Goal: Task Accomplishment & Management: Use online tool/utility

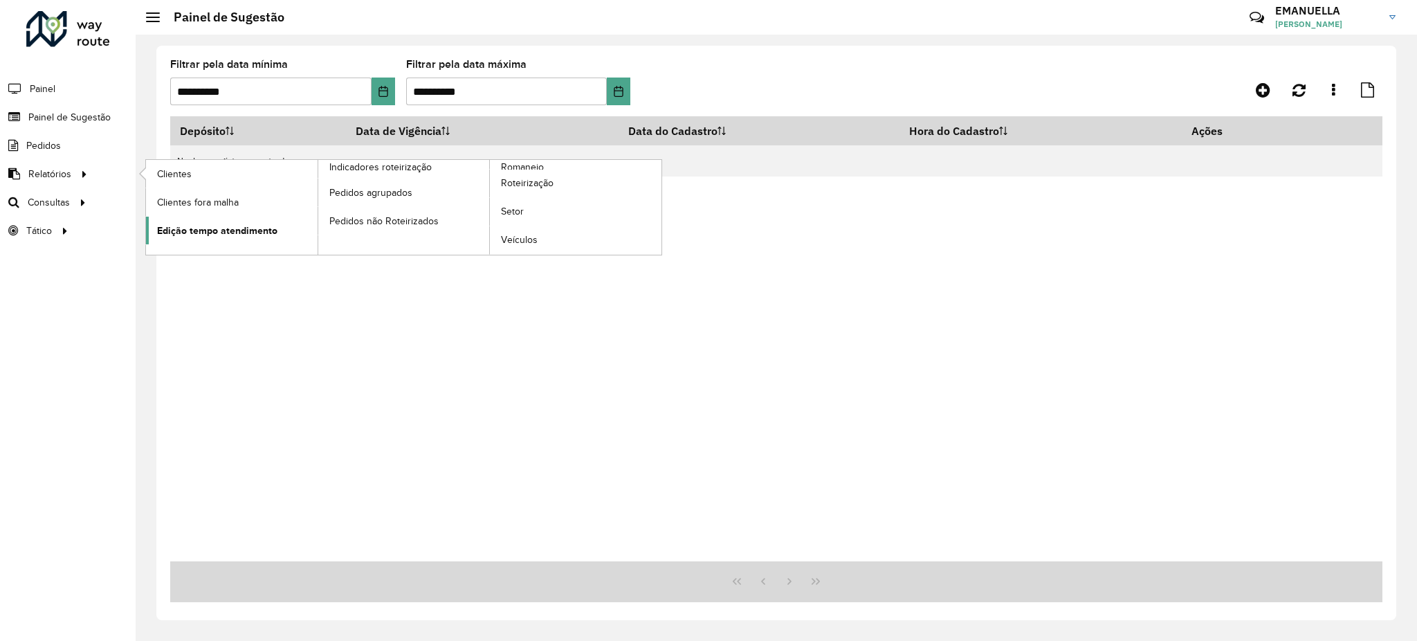
click at [223, 235] on span "Edição tempo atendimento" at bounding box center [217, 230] width 120 height 15
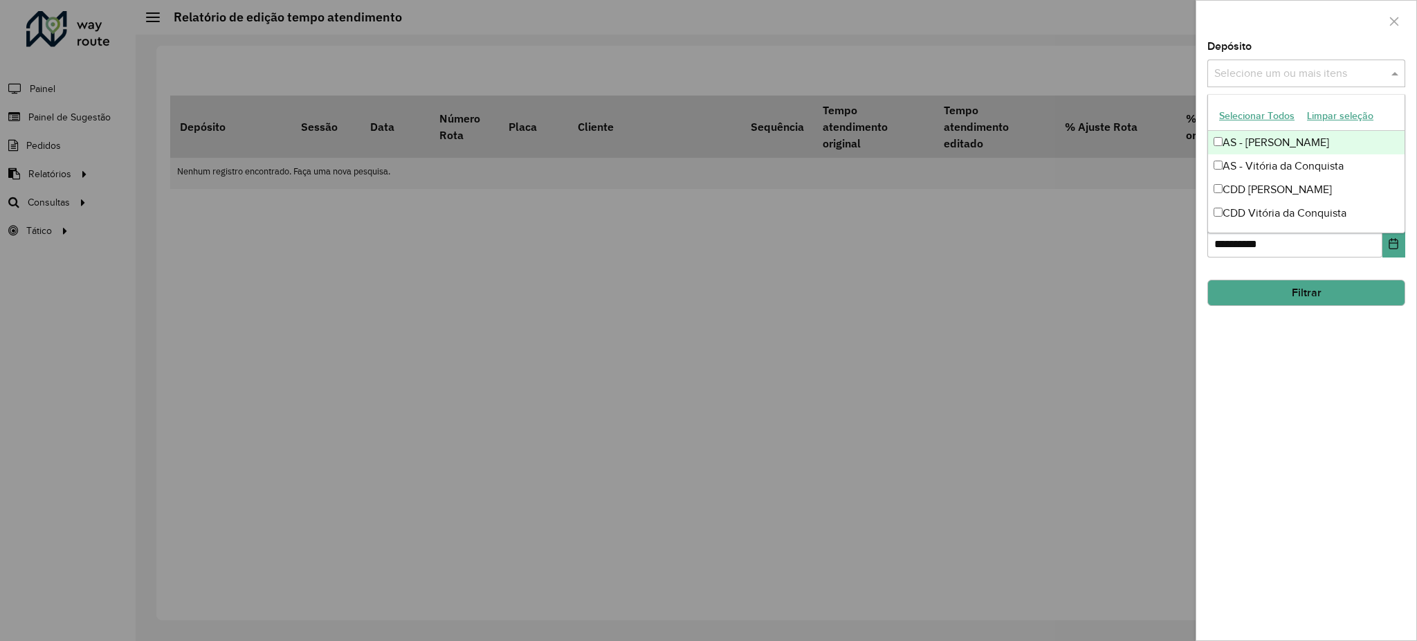
click at [1233, 73] on input "text" at bounding box center [1299, 74] width 177 height 17
click at [1212, 211] on div "CDD Vitória da Conquista" at bounding box center [1306, 213] width 197 height 24
click at [1253, 35] on div at bounding box center [1306, 21] width 220 height 41
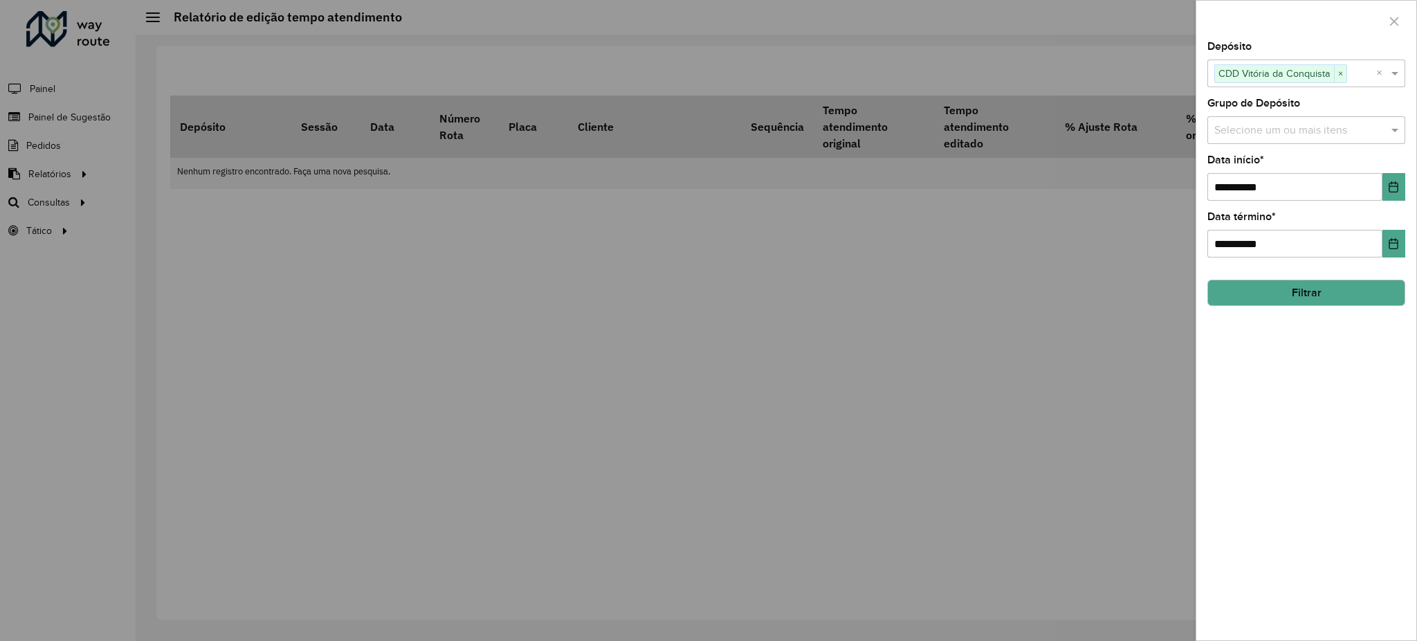
click at [1215, 130] on input "text" at bounding box center [1299, 130] width 177 height 17
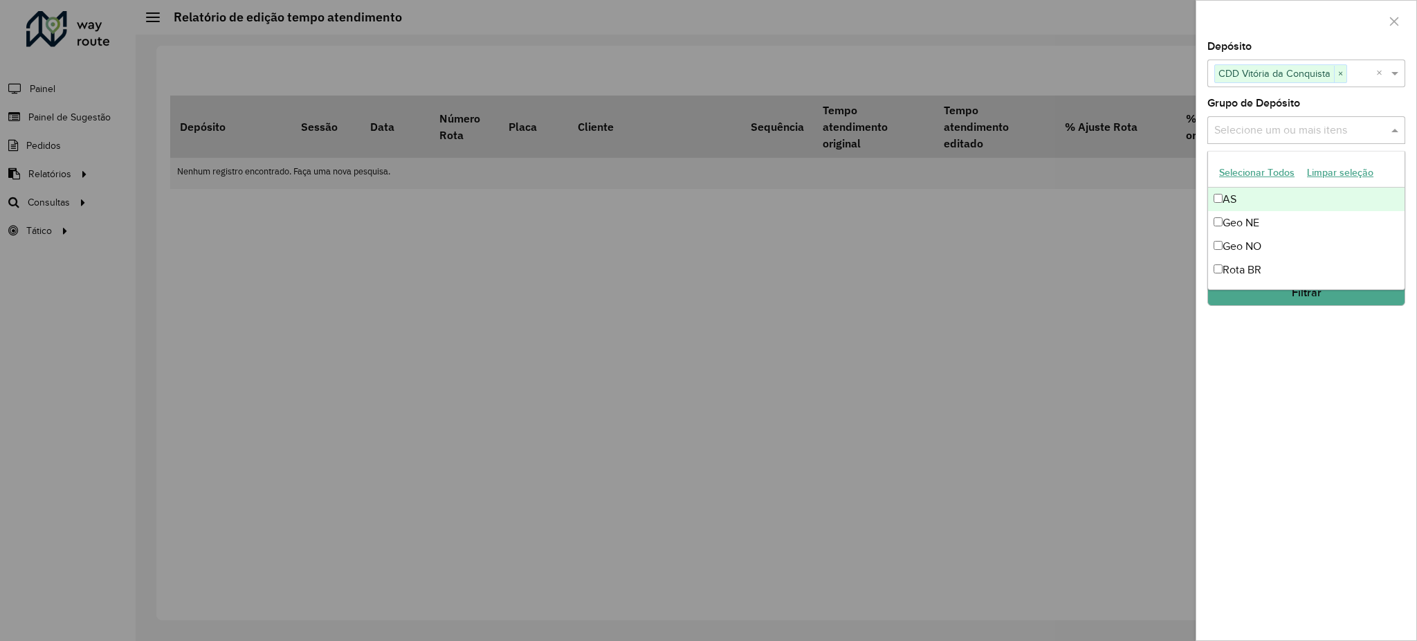
click at [1215, 130] on input "text" at bounding box center [1299, 130] width 177 height 17
click at [1212, 95] on label "Grupo de Depósito" at bounding box center [1253, 103] width 93 height 17
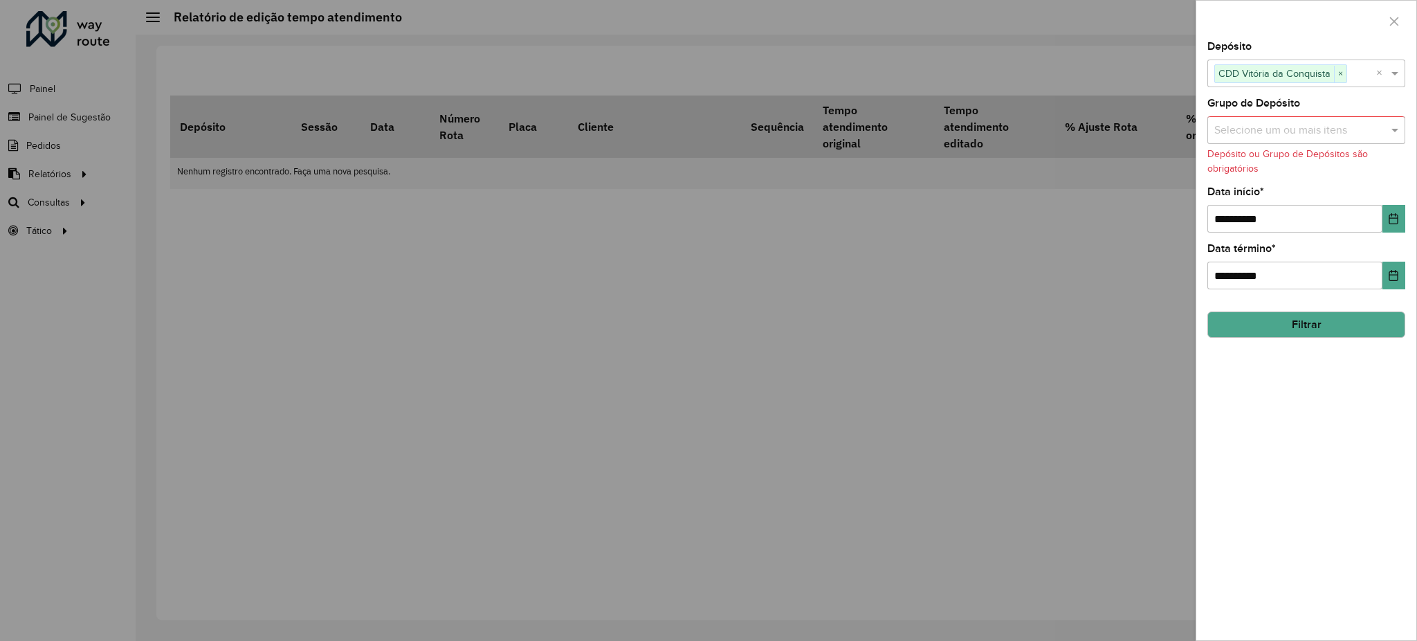
click at [1324, 317] on button "Filtrar" at bounding box center [1306, 324] width 198 height 26
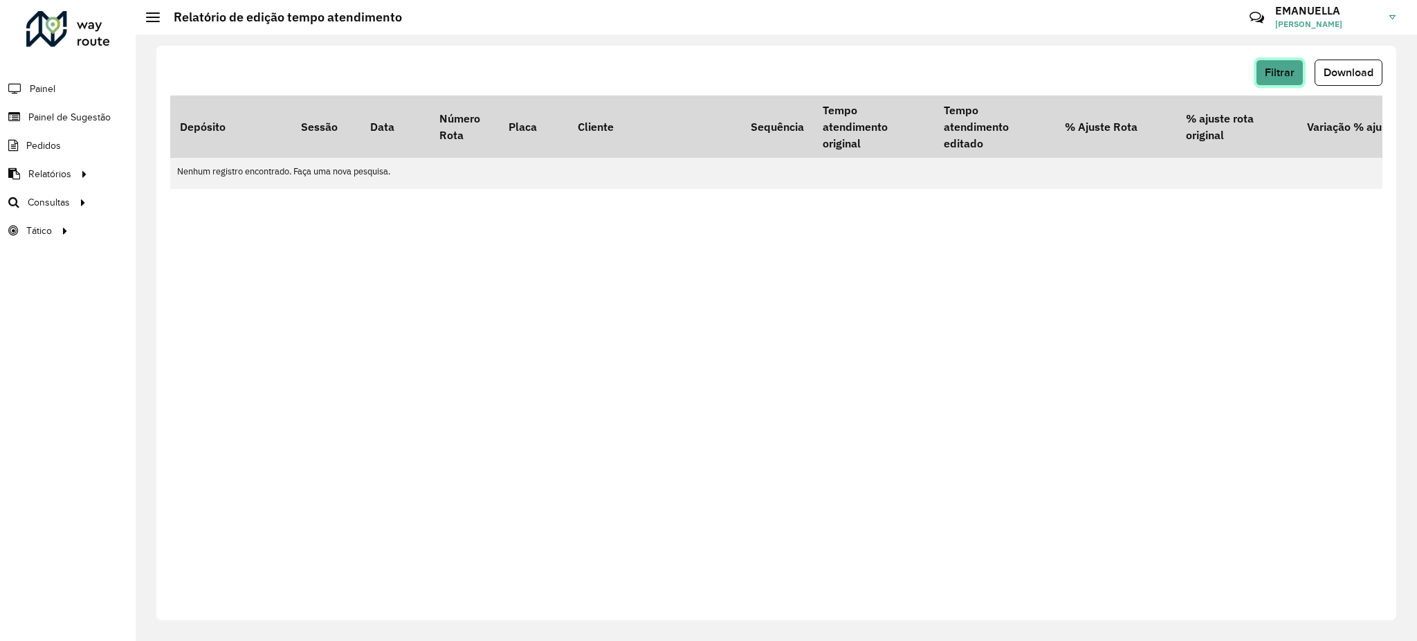
click at [1272, 71] on span "Filtrar" at bounding box center [1280, 72] width 30 height 12
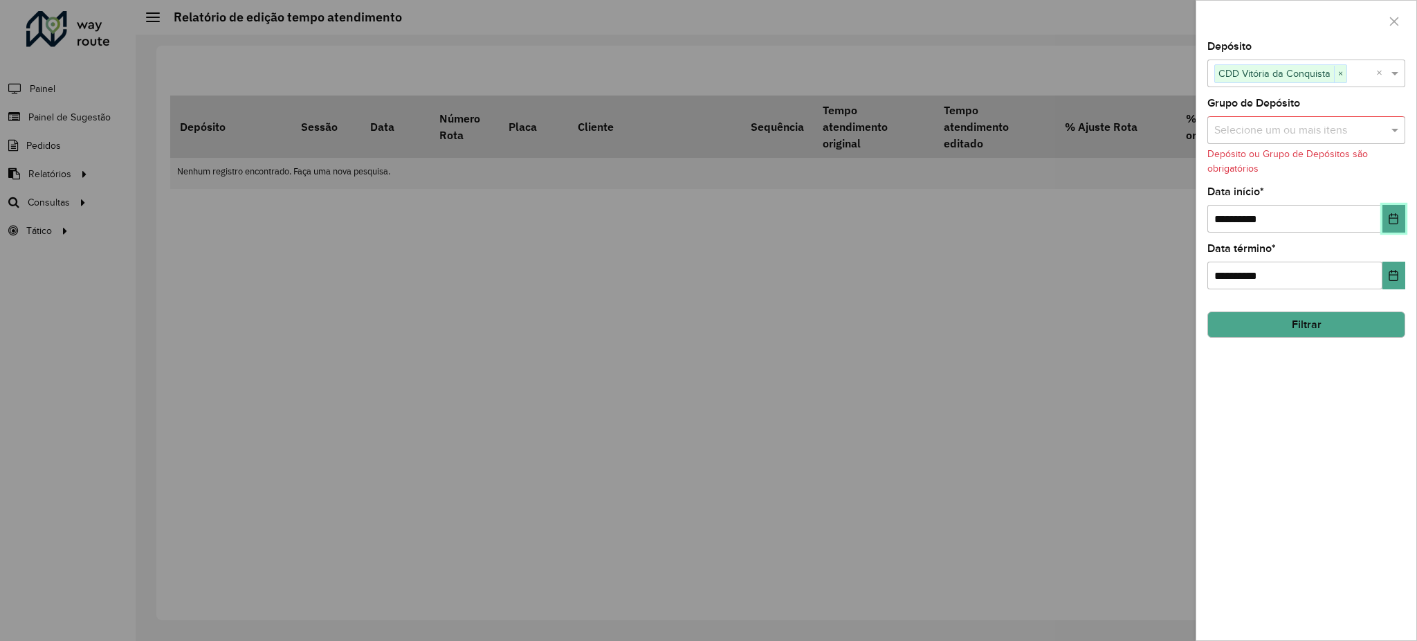
click at [1388, 219] on icon "Choose Date" at bounding box center [1393, 218] width 11 height 11
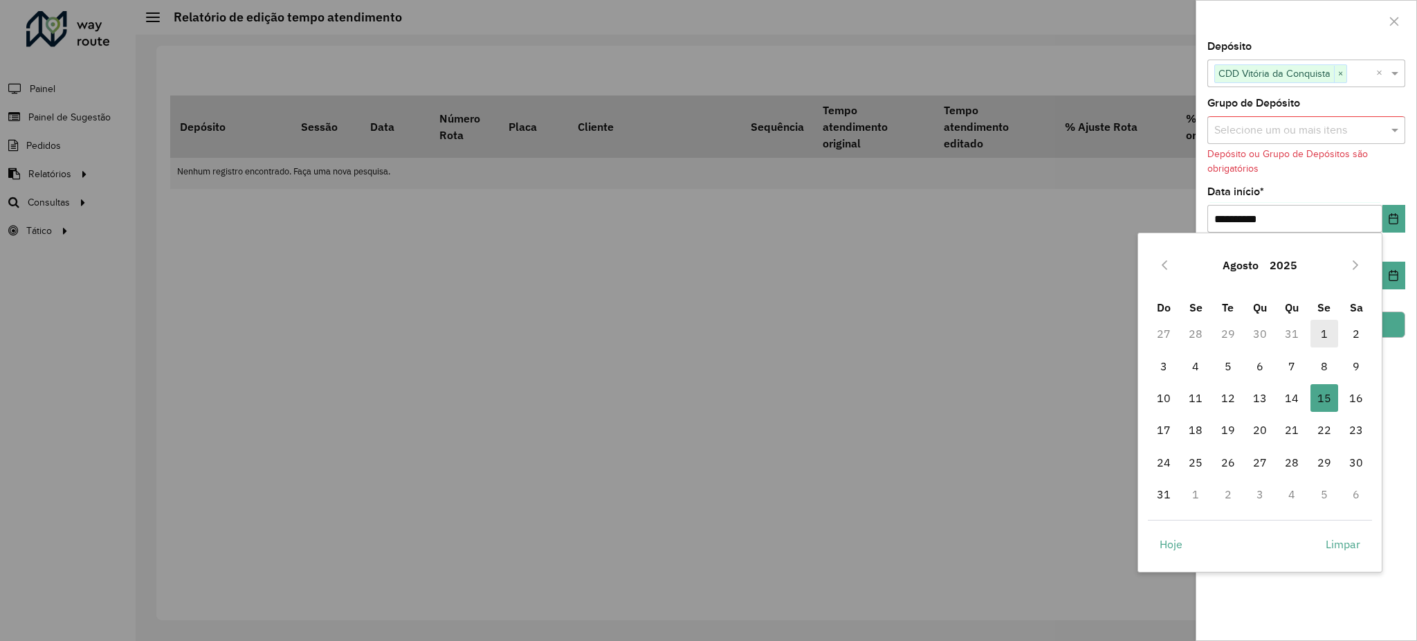
click at [1315, 329] on span "1" at bounding box center [1324, 334] width 28 height 28
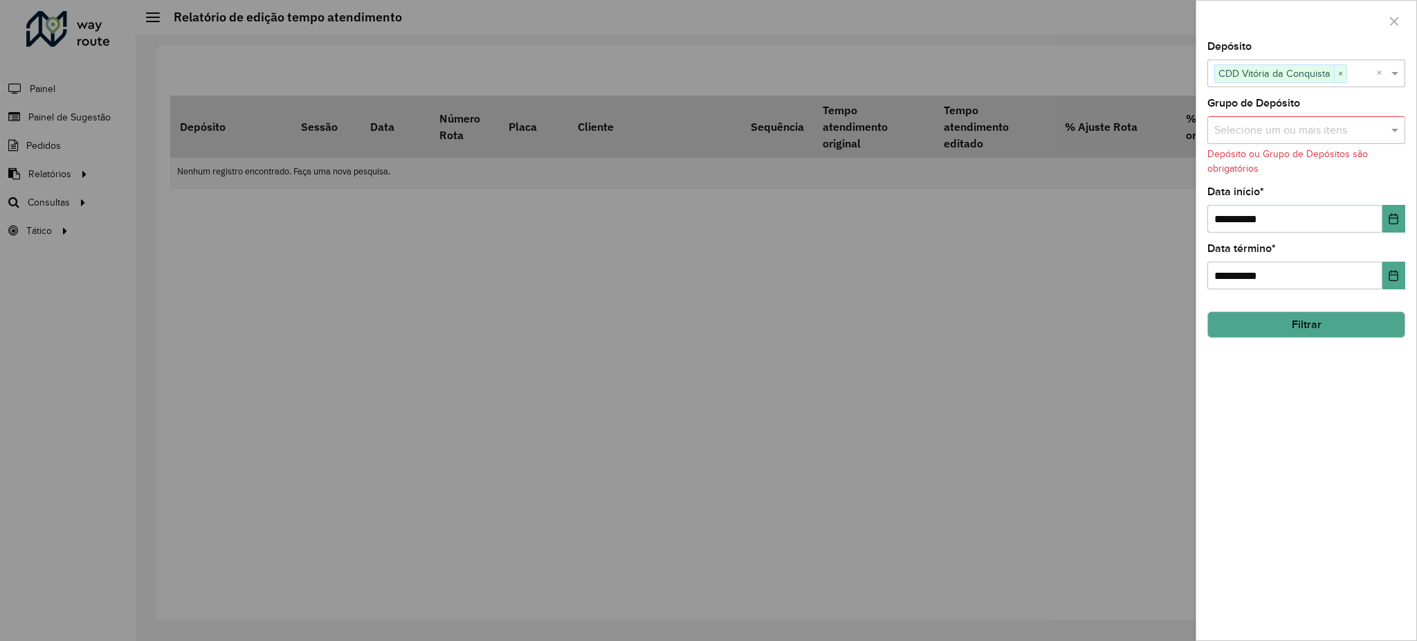
click at [1363, 335] on button "Filtrar" at bounding box center [1306, 324] width 198 height 26
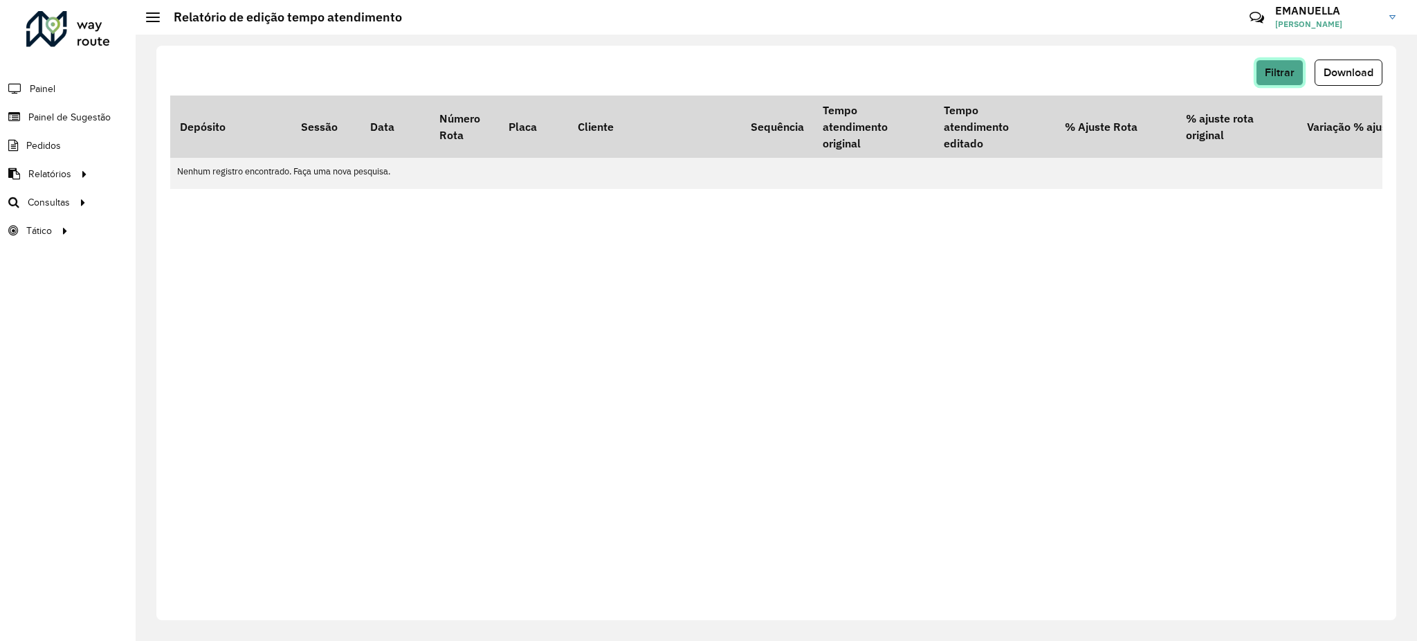
click at [1274, 74] on span "Filtrar" at bounding box center [1280, 72] width 30 height 12
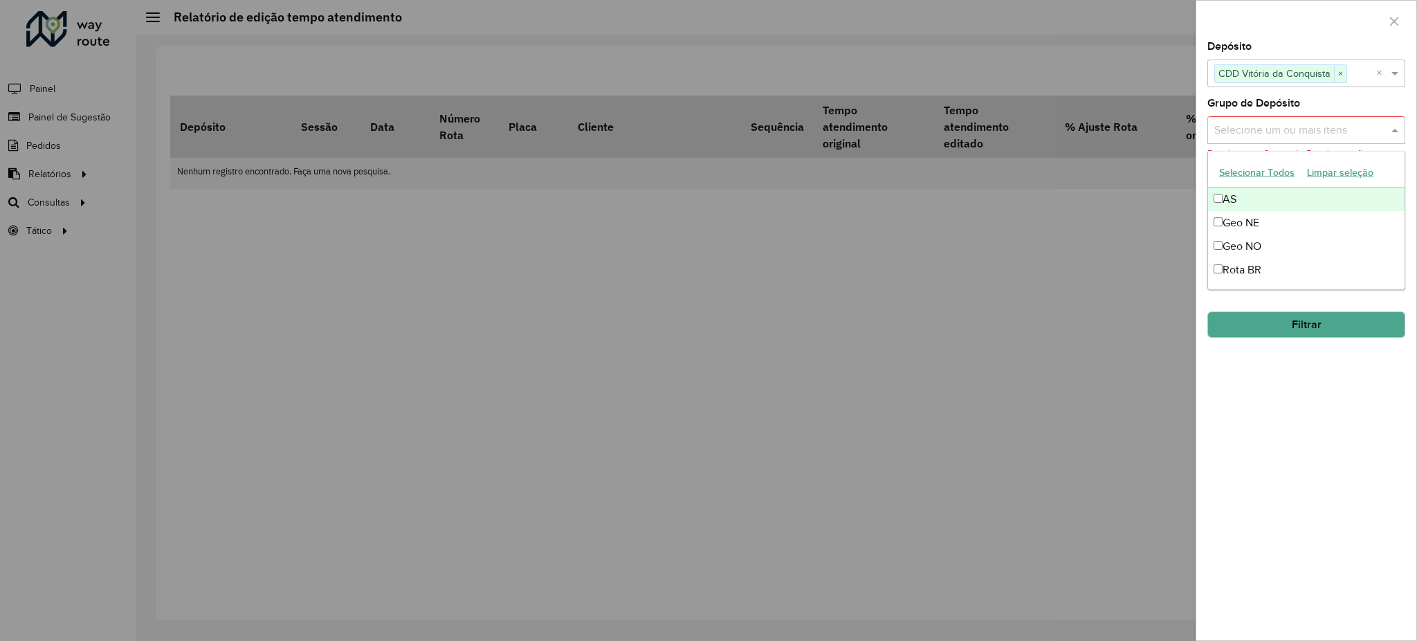
click at [1283, 119] on div "Selecione um ou mais itens" at bounding box center [1306, 130] width 198 height 28
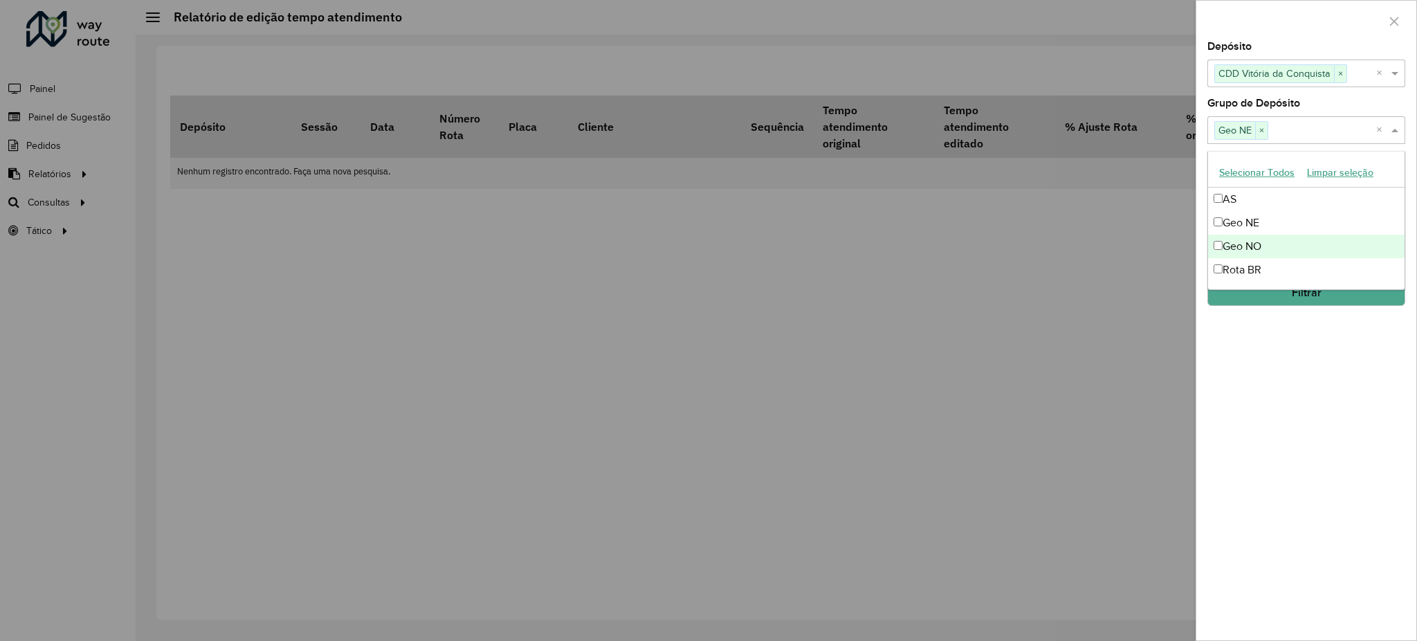
click at [1281, 302] on button "Filtrar" at bounding box center [1306, 293] width 198 height 26
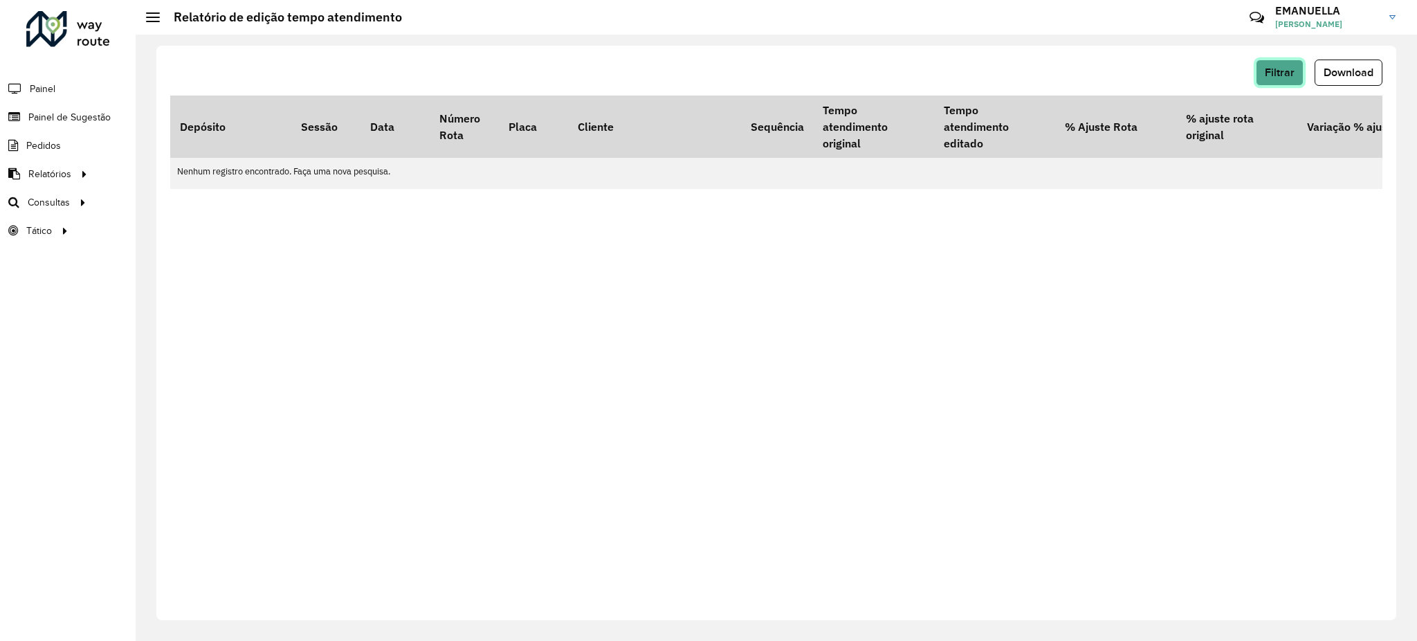
click at [1273, 64] on button "Filtrar" at bounding box center [1280, 73] width 48 height 26
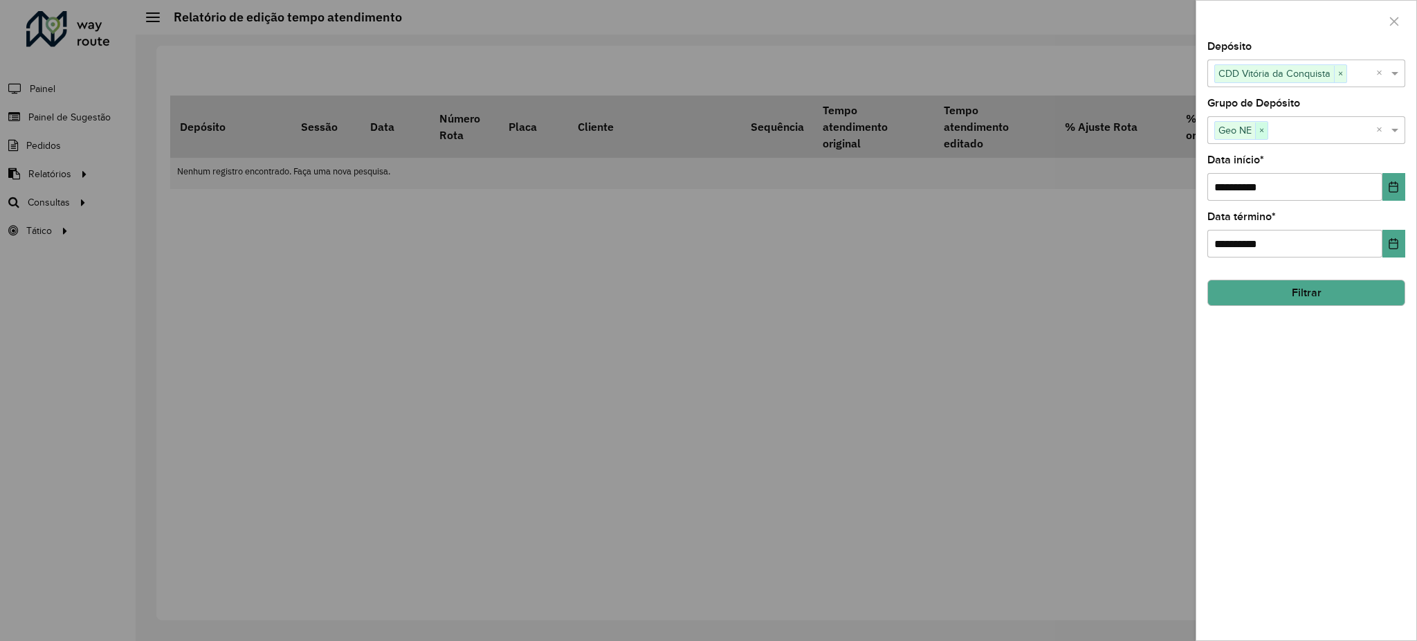
click at [1260, 128] on span "×" at bounding box center [1261, 130] width 12 height 17
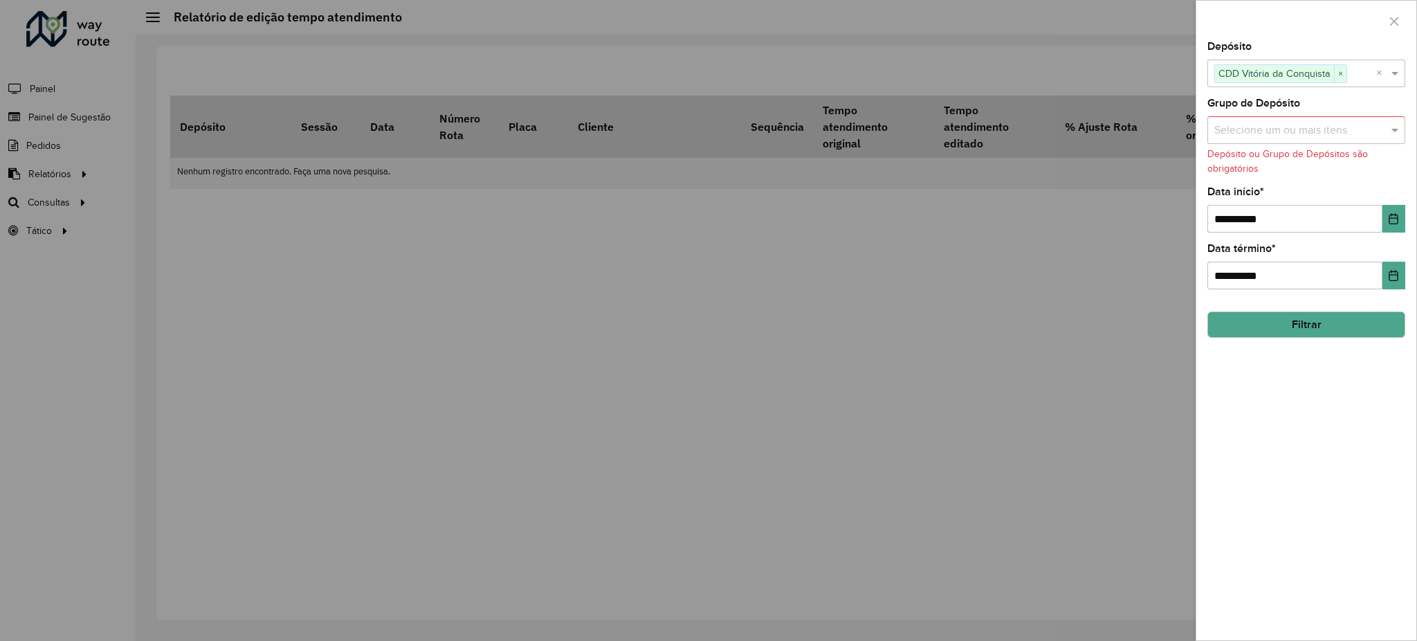
click at [1260, 128] on input "text" at bounding box center [1299, 130] width 177 height 17
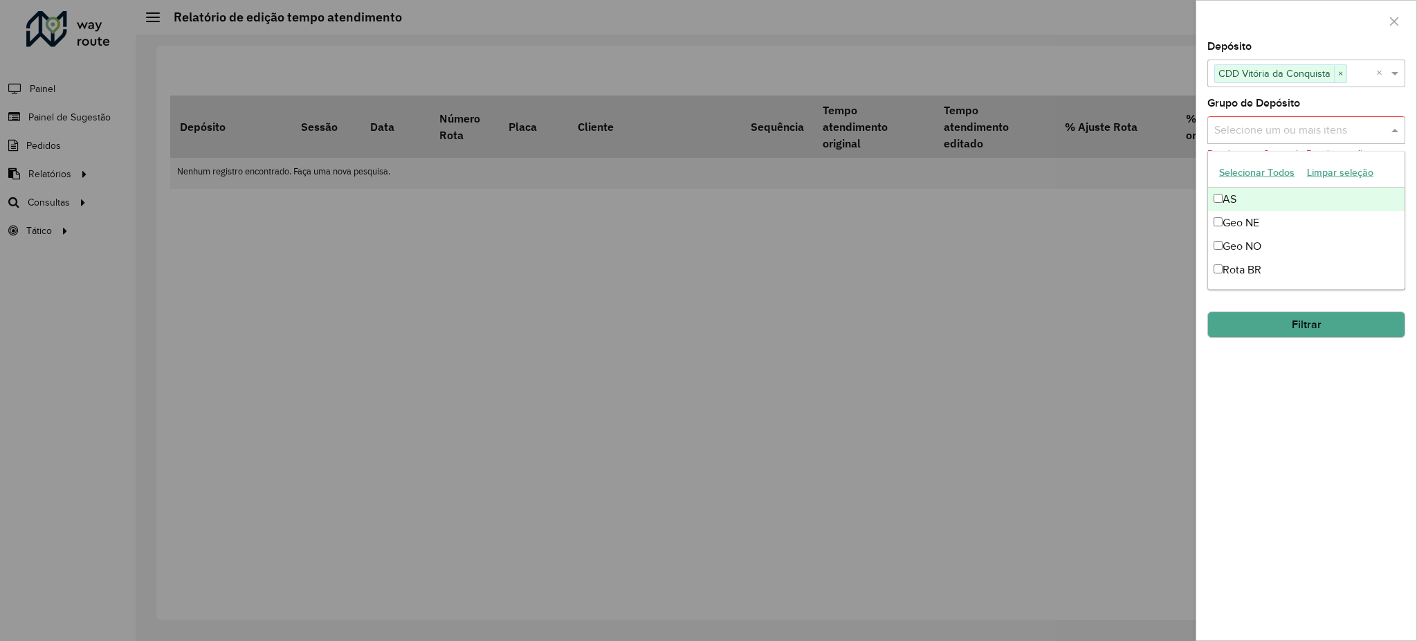
click at [1237, 172] on button "Selecionar Todos" at bounding box center [1257, 172] width 88 height 21
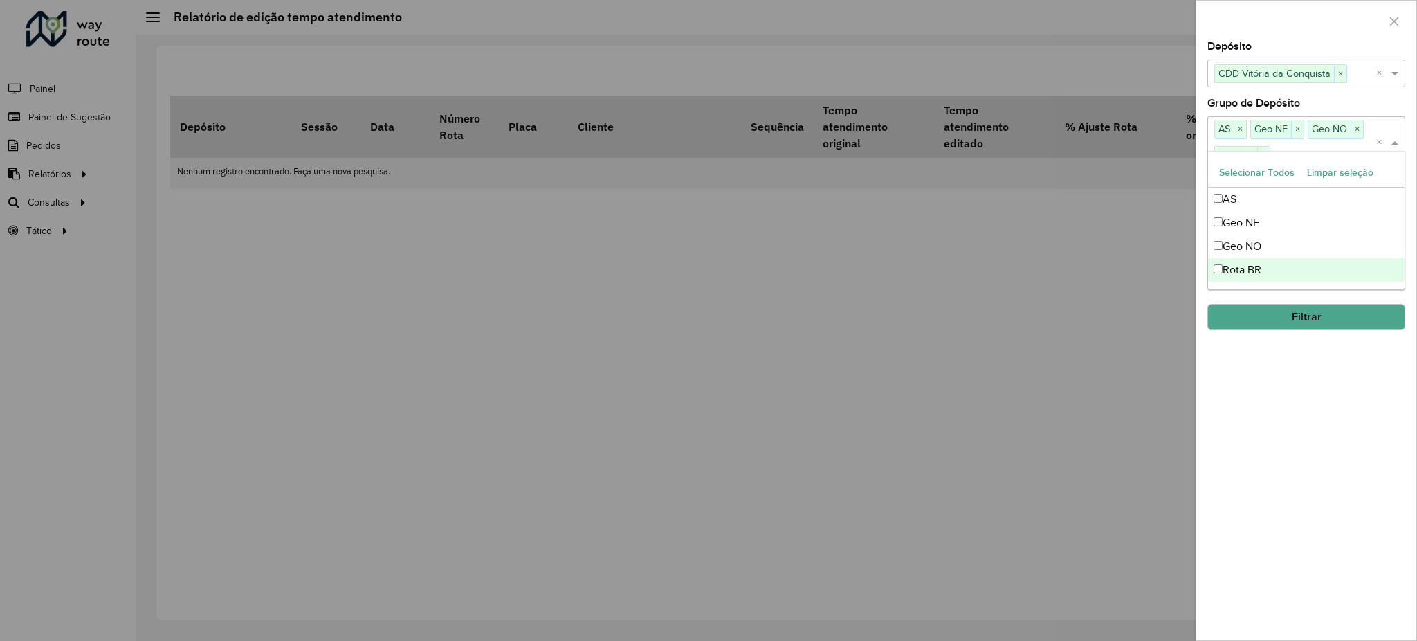
click at [1258, 318] on button "Filtrar" at bounding box center [1306, 317] width 198 height 26
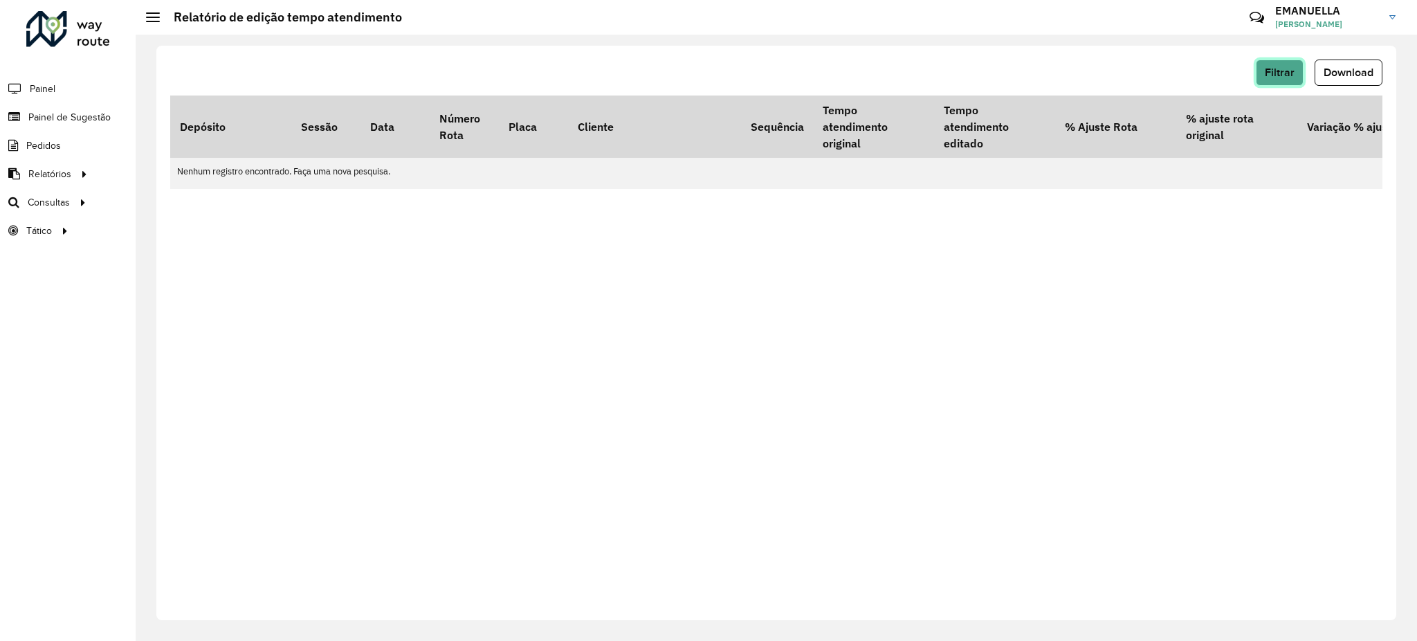
click at [1274, 71] on span "Filtrar" at bounding box center [1280, 72] width 30 height 12
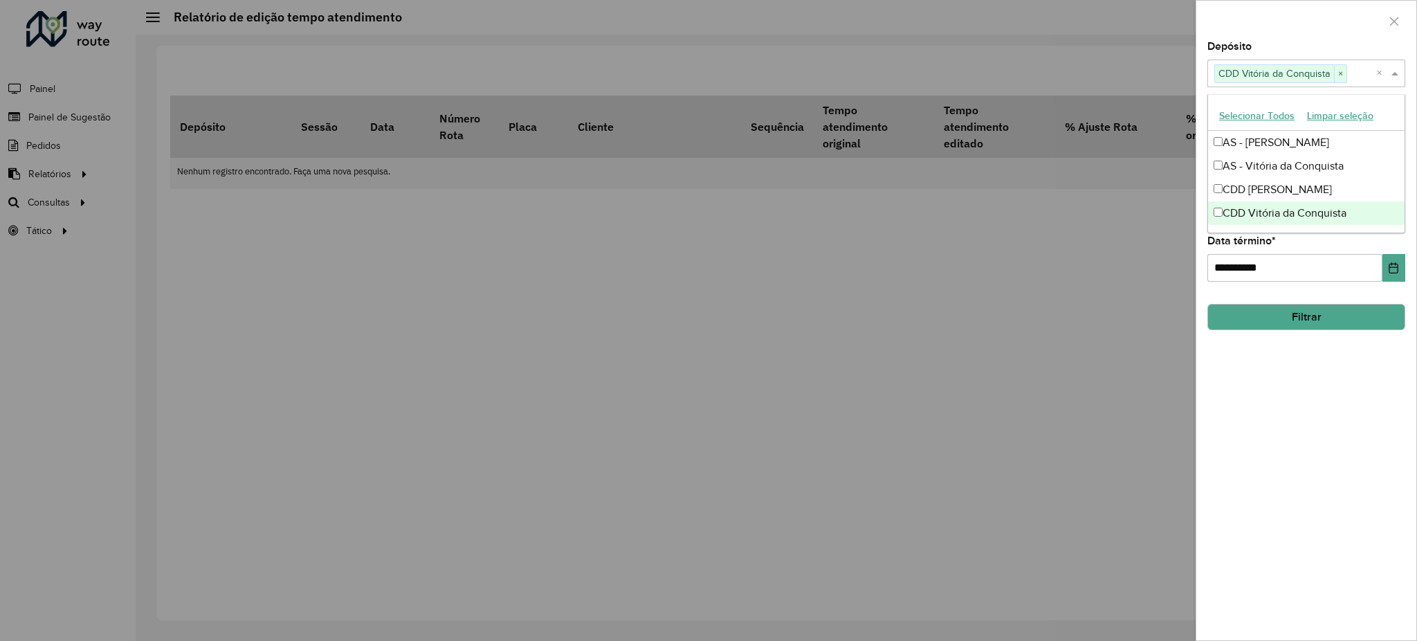
click at [1397, 70] on span at bounding box center [1396, 73] width 17 height 17
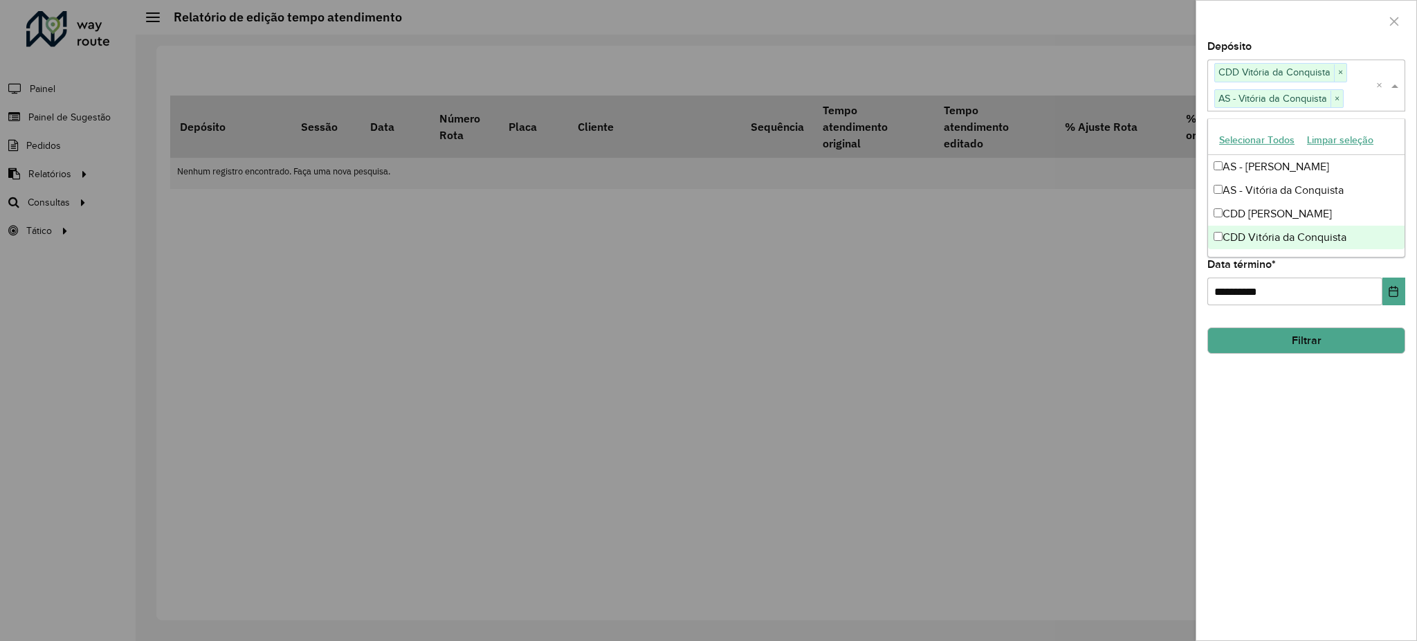
click at [1332, 339] on button "Filtrar" at bounding box center [1306, 340] width 198 height 26
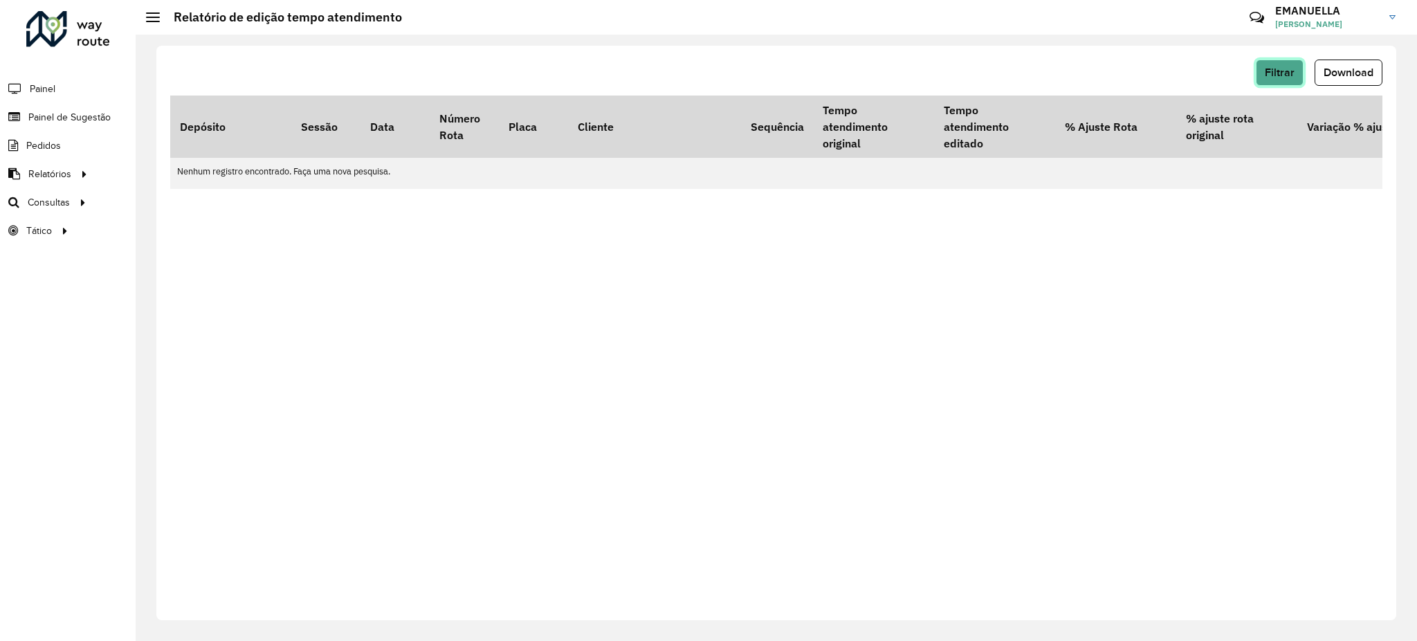
click at [1282, 70] on span "Filtrar" at bounding box center [1280, 72] width 30 height 12
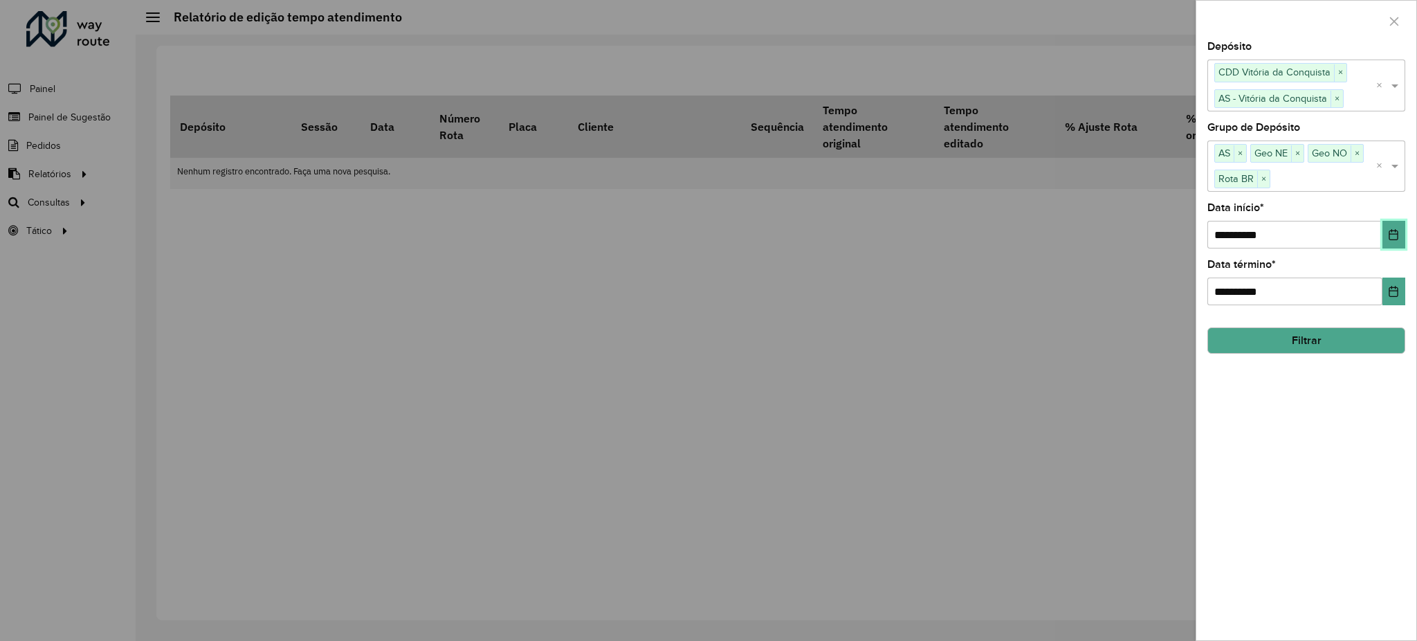
click at [1388, 237] on icon "Choose Date" at bounding box center [1393, 234] width 11 height 11
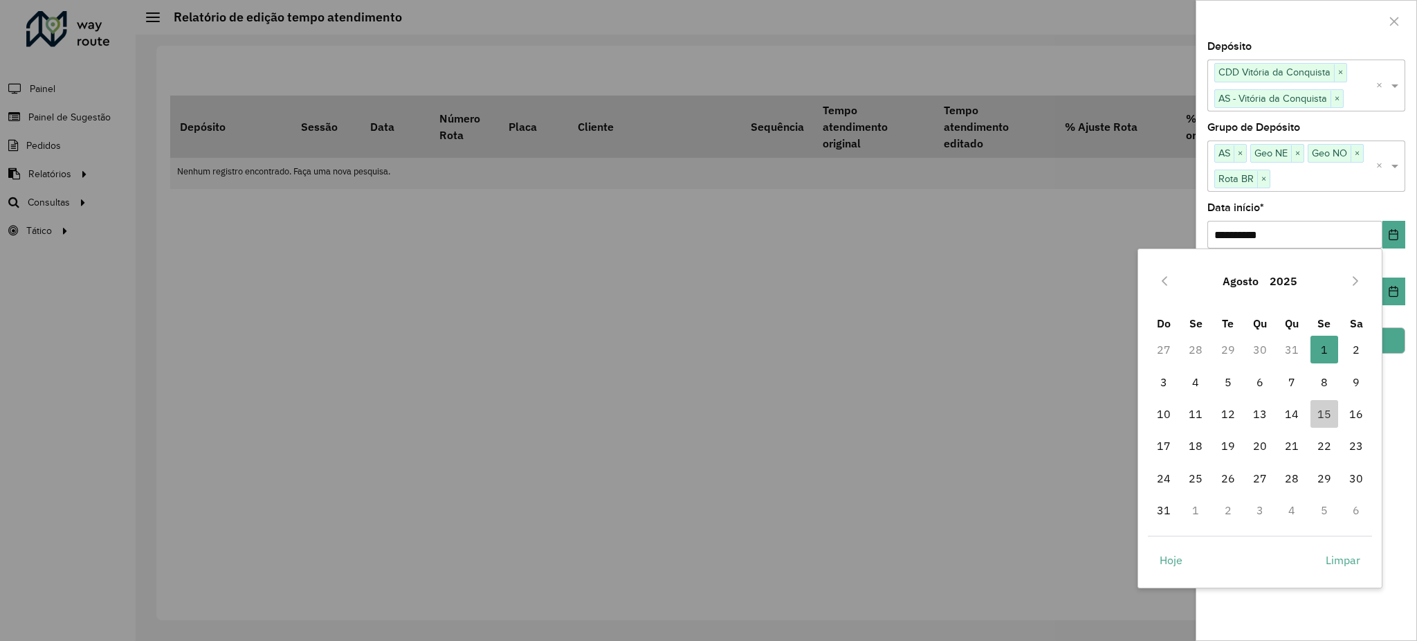
click at [1179, 291] on div "Agosto 2025" at bounding box center [1260, 281] width 225 height 44
click at [1167, 287] on button "Previous Month" at bounding box center [1164, 281] width 22 height 22
click at [1164, 288] on button "Previous Month" at bounding box center [1164, 281] width 22 height 22
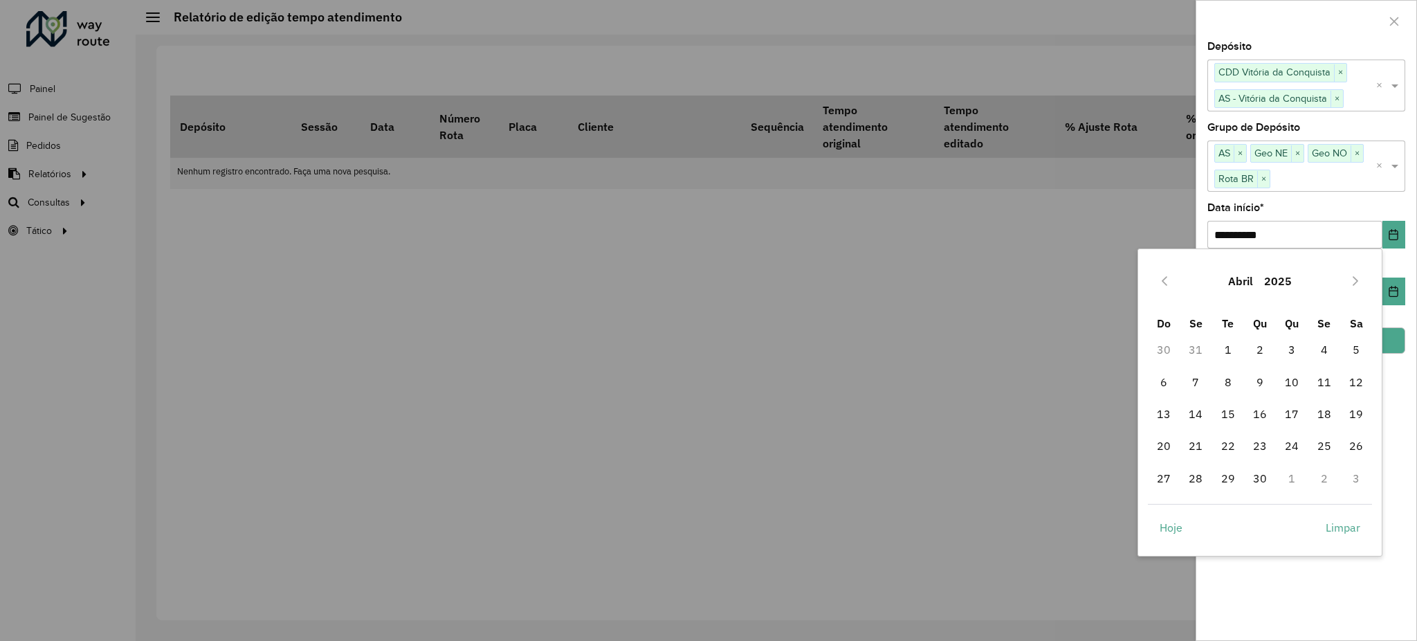
click at [1164, 288] on button "Previous Month" at bounding box center [1164, 281] width 22 height 22
click at [1162, 286] on icon "Previous Month" at bounding box center [1164, 280] width 11 height 11
click at [1254, 350] on span "1" at bounding box center [1260, 350] width 28 height 28
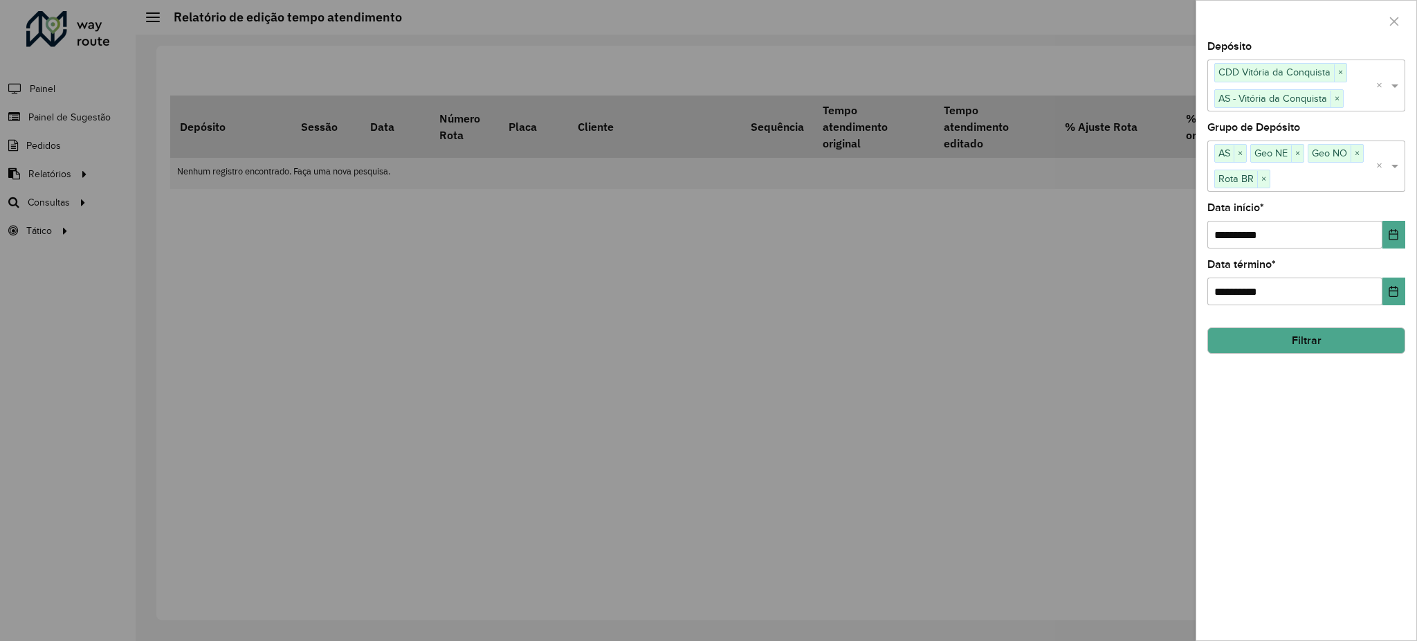
click at [1391, 342] on button "Filtrar" at bounding box center [1306, 340] width 198 height 26
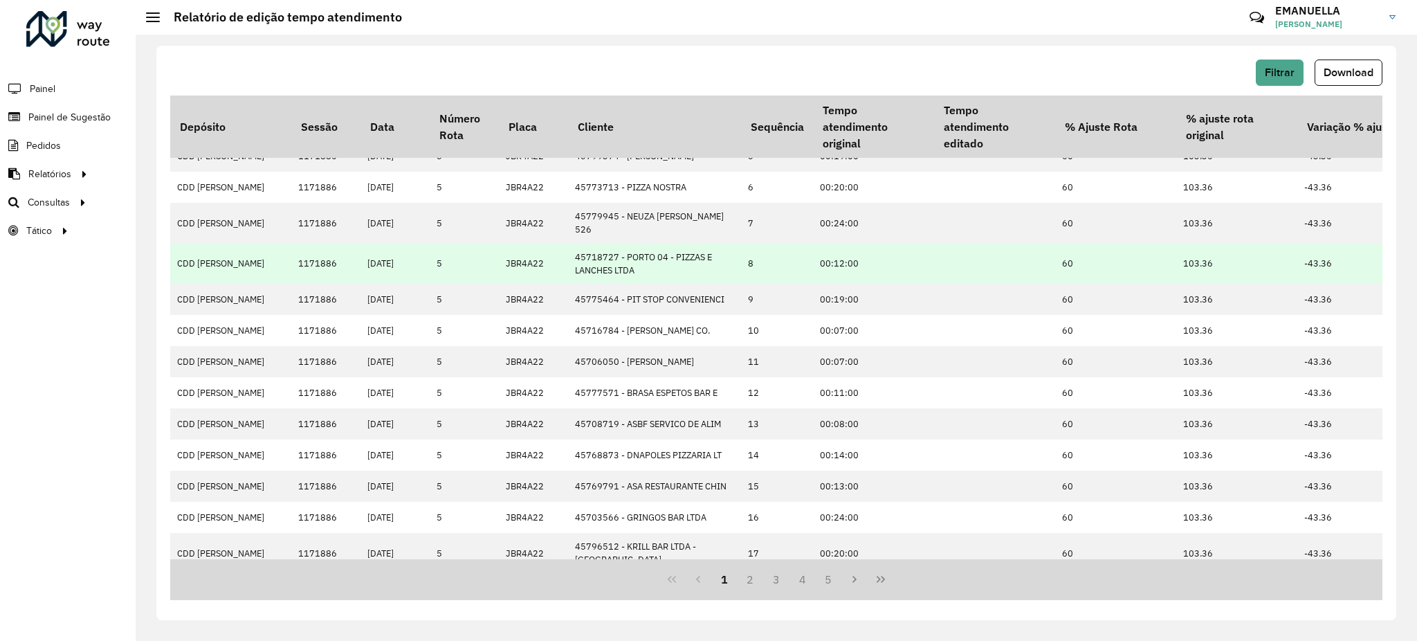
scroll to position [233, 0]
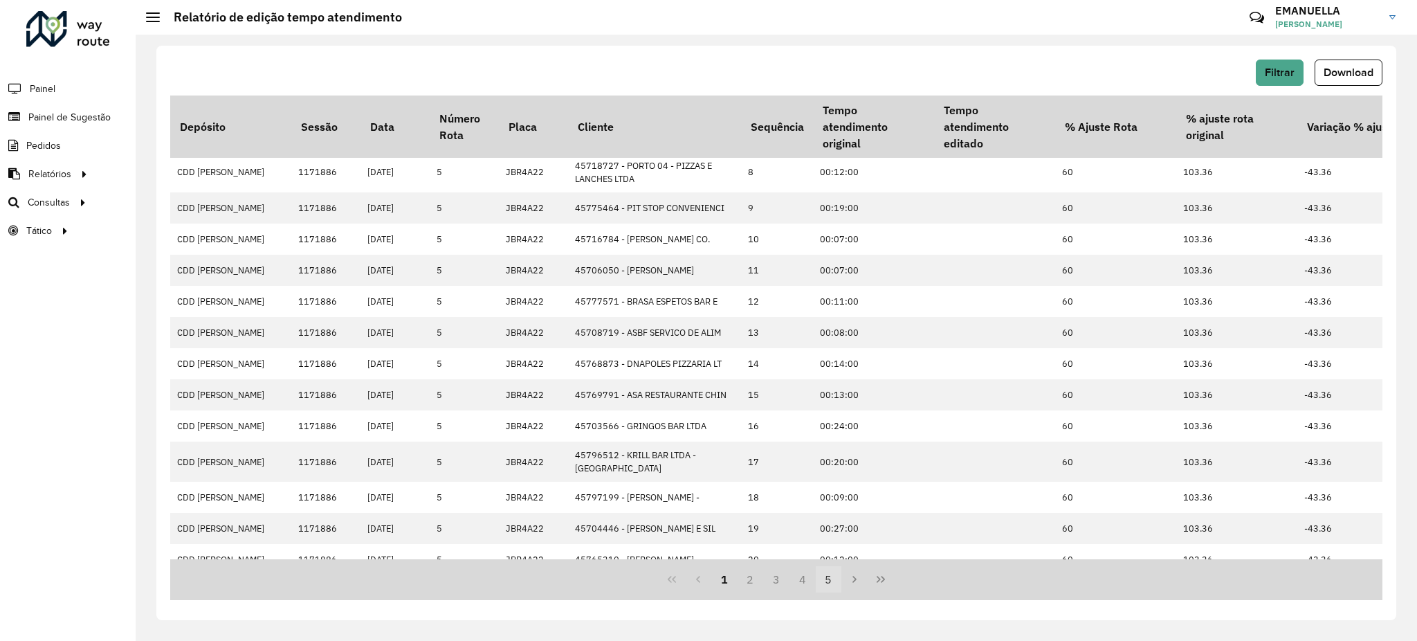
click at [826, 583] on button "5" at bounding box center [829, 579] width 26 height 26
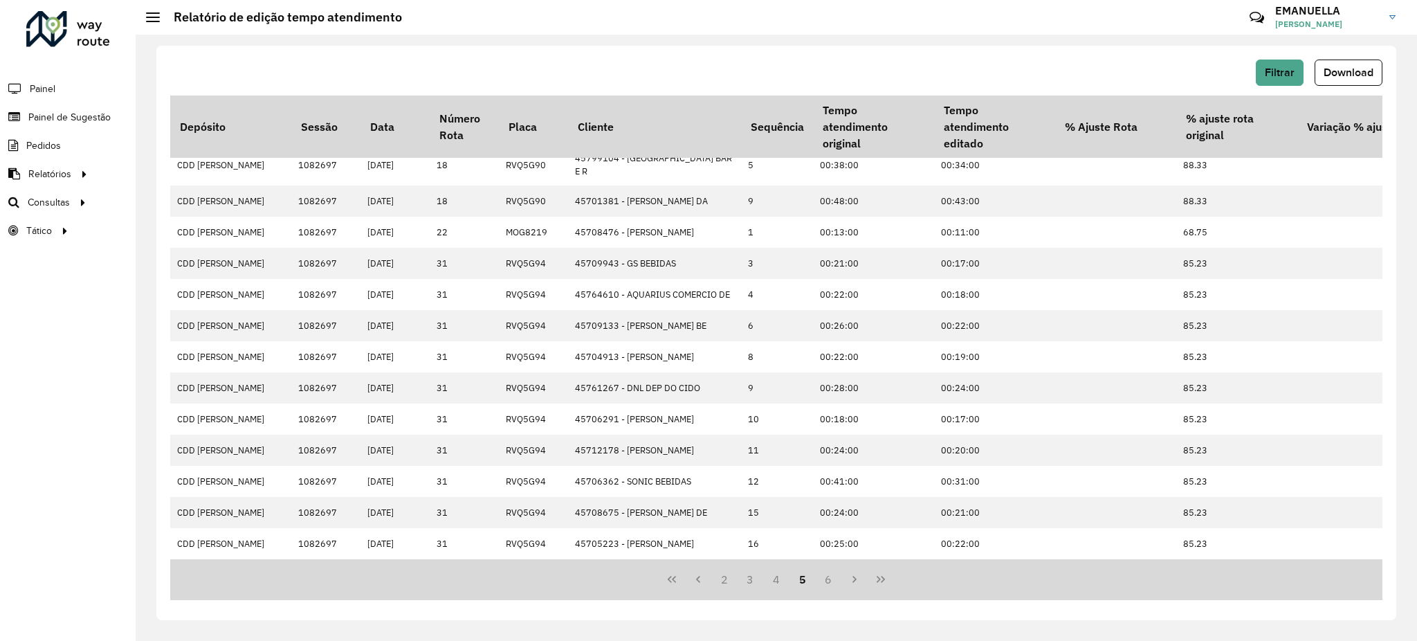
scroll to position [0, 0]
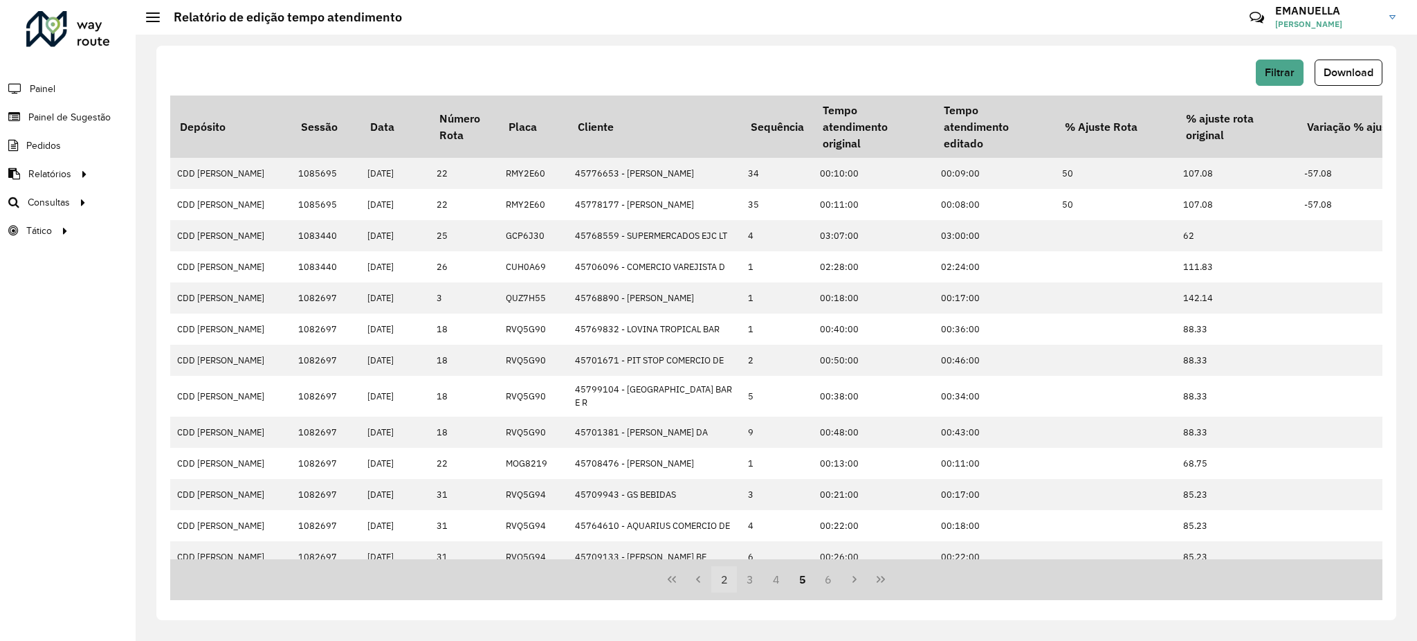
click at [722, 572] on button "2" at bounding box center [724, 579] width 26 height 26
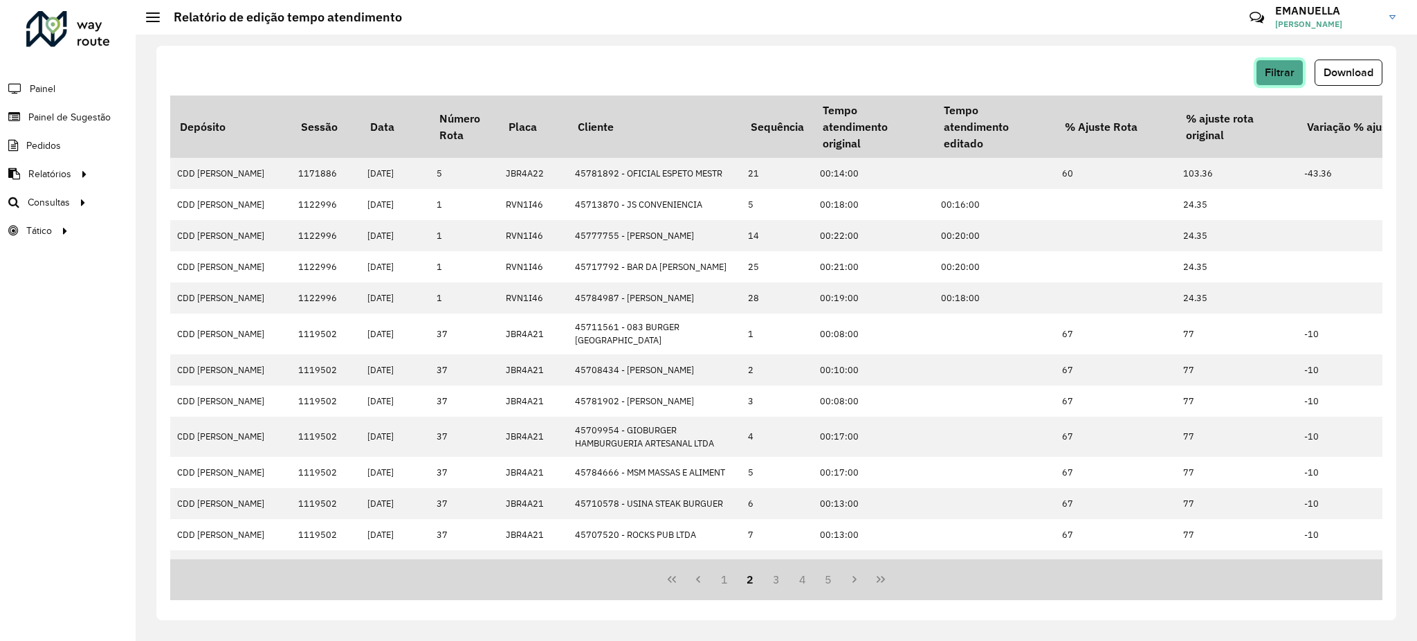
click at [1275, 71] on span "Filtrar" at bounding box center [1280, 72] width 30 height 12
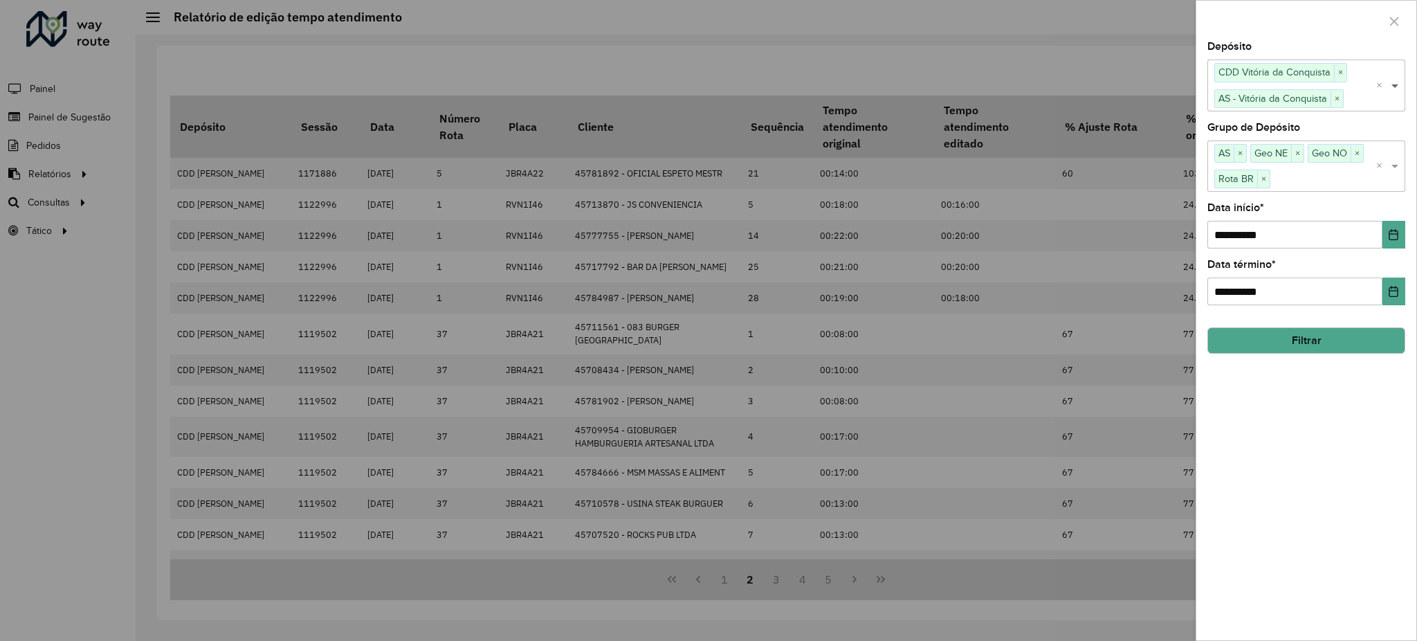
click at [1397, 82] on span at bounding box center [1396, 85] width 17 height 17
click at [820, 89] on div at bounding box center [708, 320] width 1417 height 641
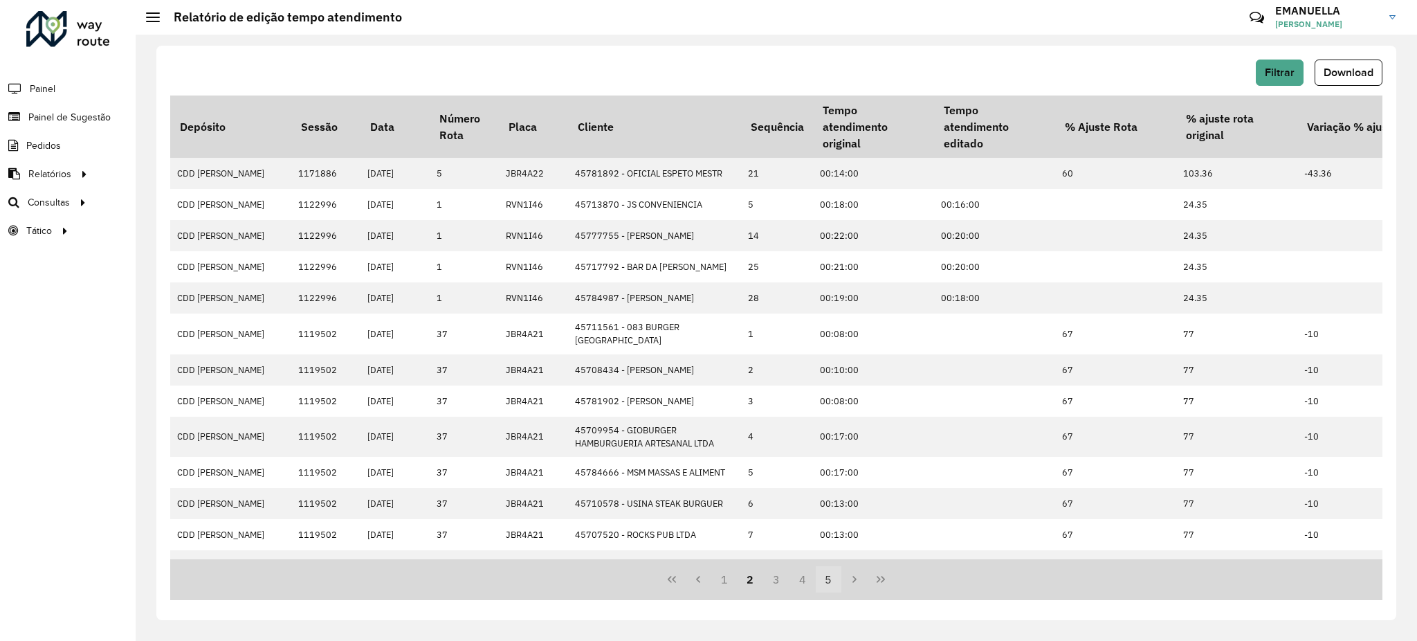
click at [819, 585] on button "5" at bounding box center [829, 579] width 26 height 26
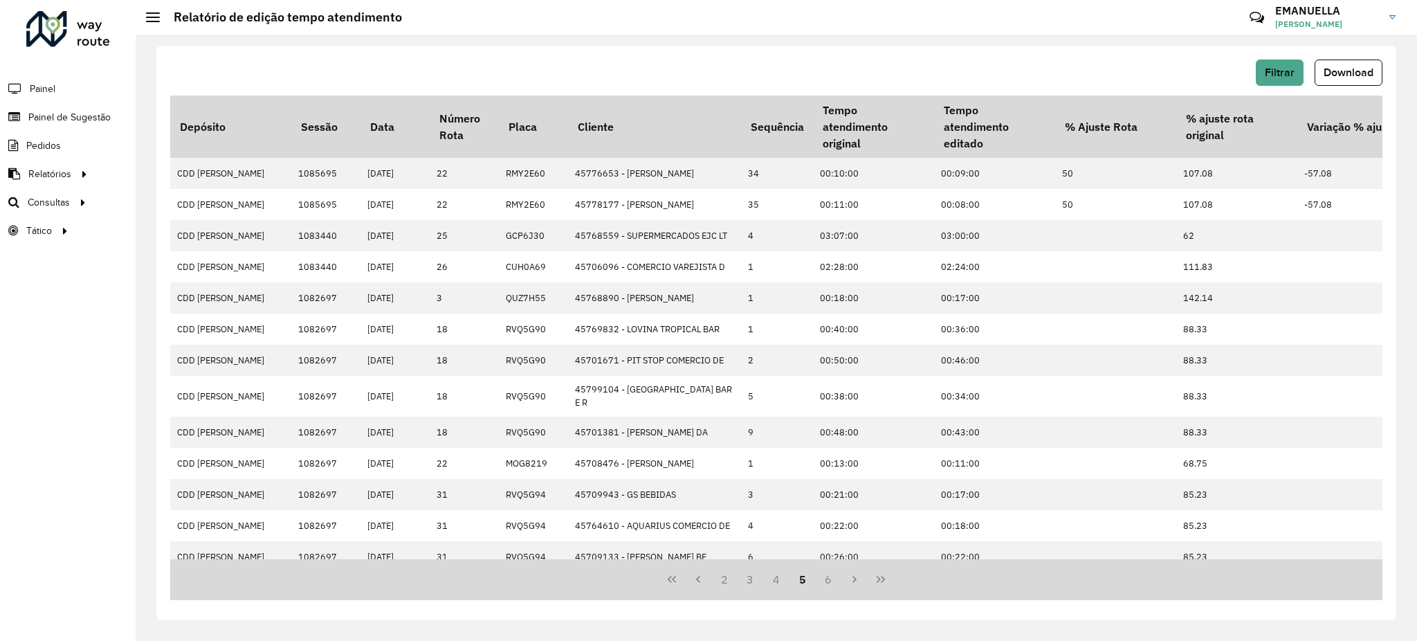
click at [811, 583] on button "5" at bounding box center [802, 579] width 26 height 26
click at [778, 579] on button "4" at bounding box center [776, 579] width 26 height 26
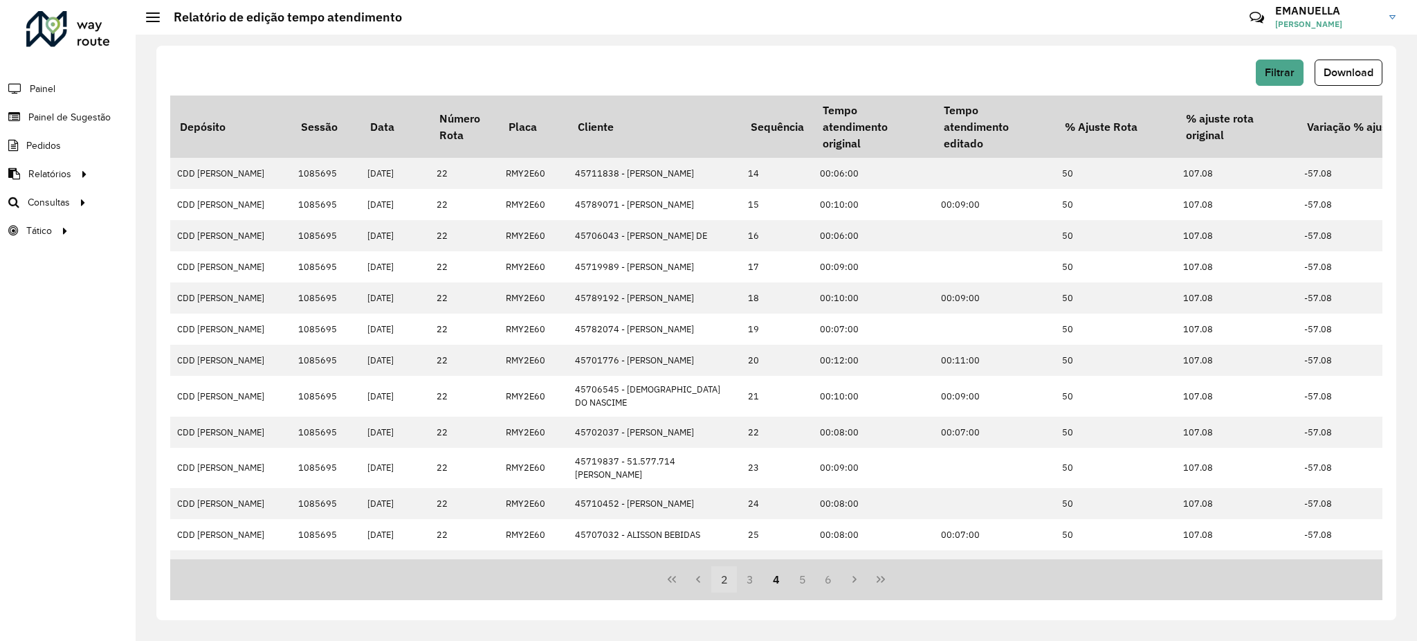
click at [723, 583] on button "2" at bounding box center [724, 579] width 26 height 26
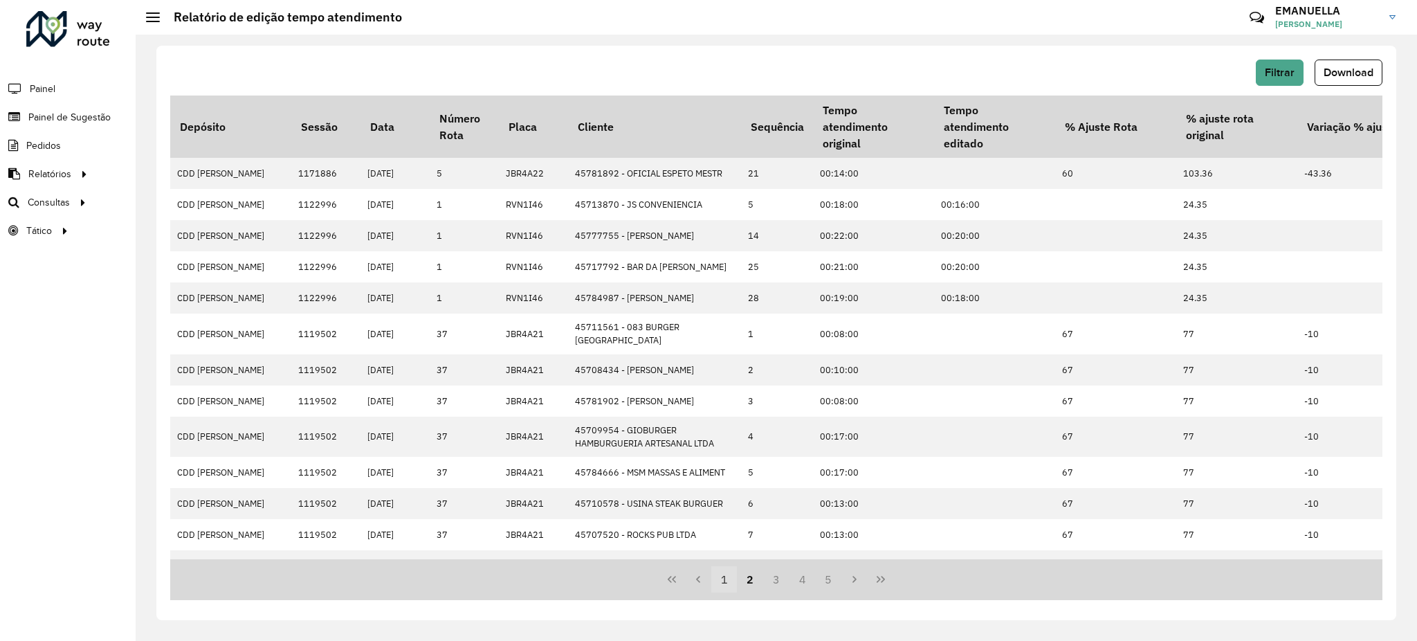
click at [724, 579] on button "1" at bounding box center [724, 579] width 26 height 26
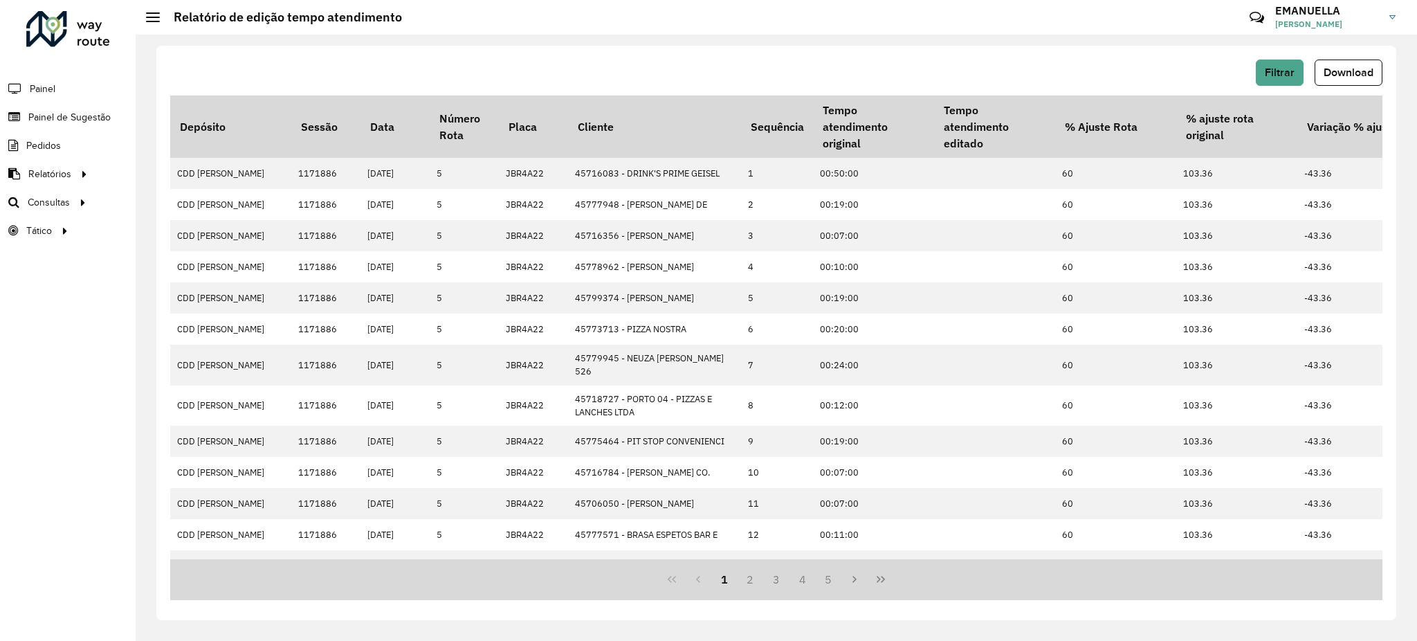
click at [587, 71] on div "Filtrar Download" at bounding box center [776, 73] width 1212 height 26
